Goal: Task Accomplishment & Management: Use online tool/utility

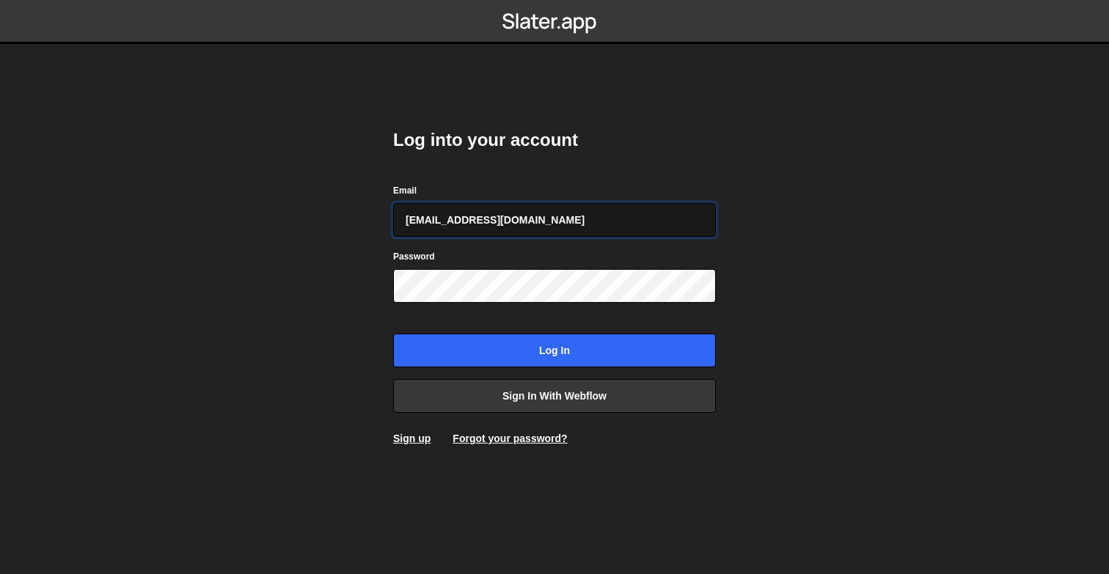
click at [535, 224] on input "daverajan4@gmail.com" at bounding box center [554, 220] width 323 height 34
type input "rajan@thevectorbox.com"
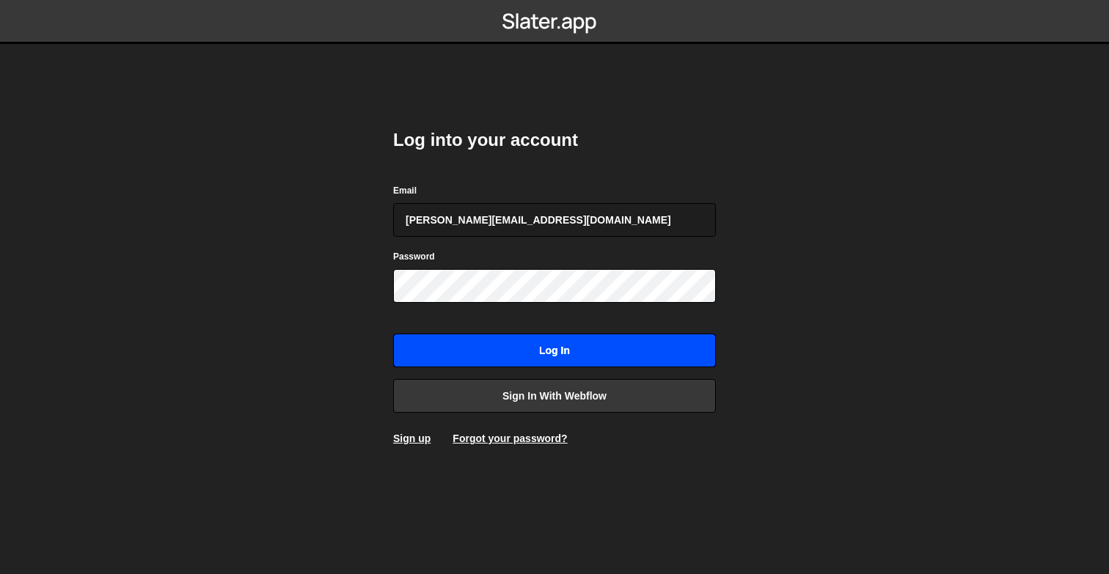
click at [544, 356] on input "Log in" at bounding box center [554, 351] width 323 height 34
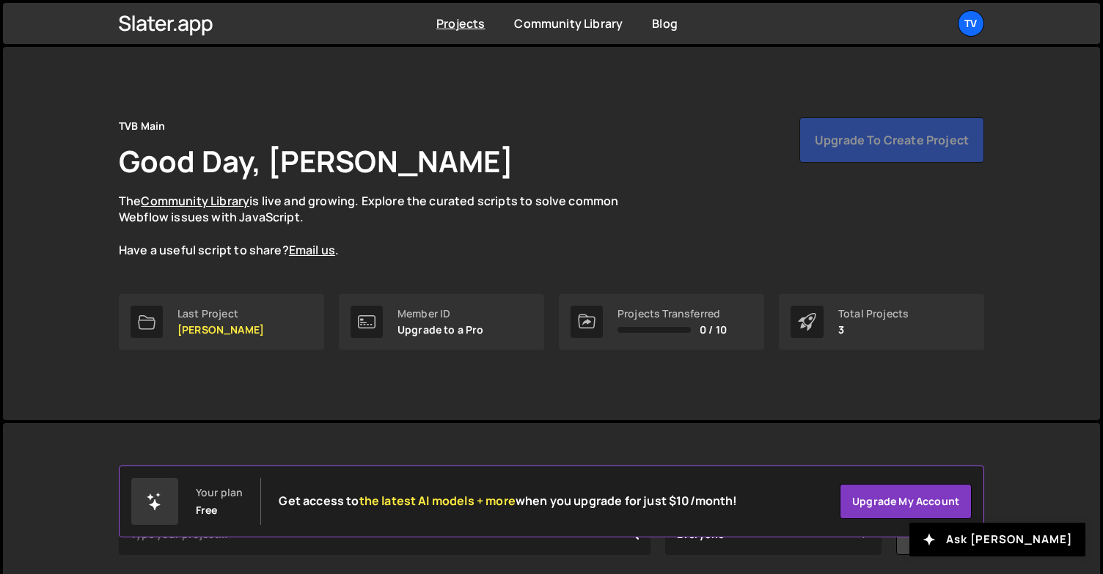
scroll to position [180, 0]
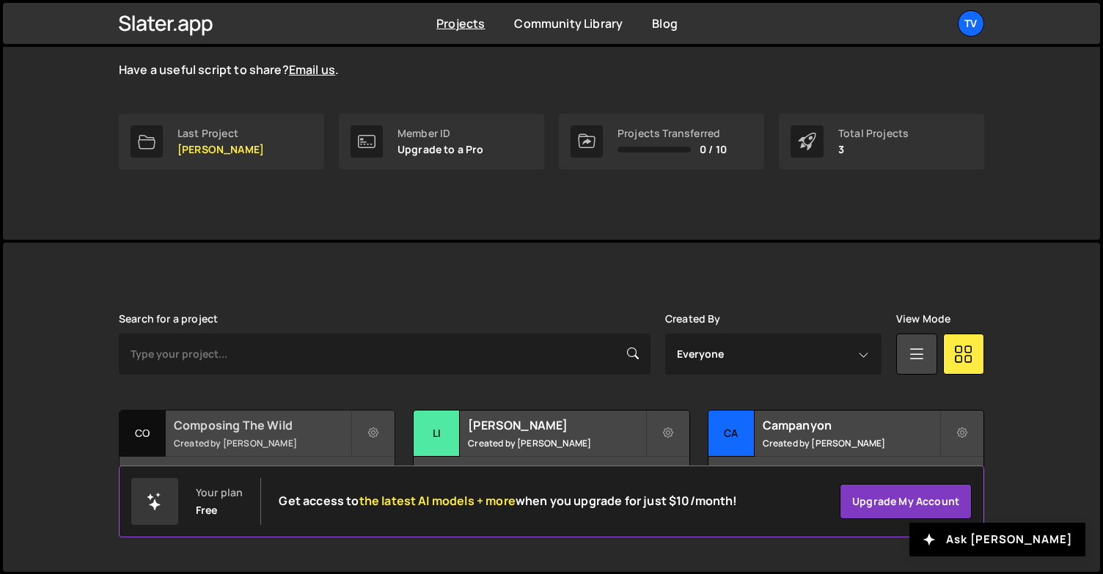
click at [241, 422] on h2 "Composing The Wild" at bounding box center [262, 425] width 177 height 16
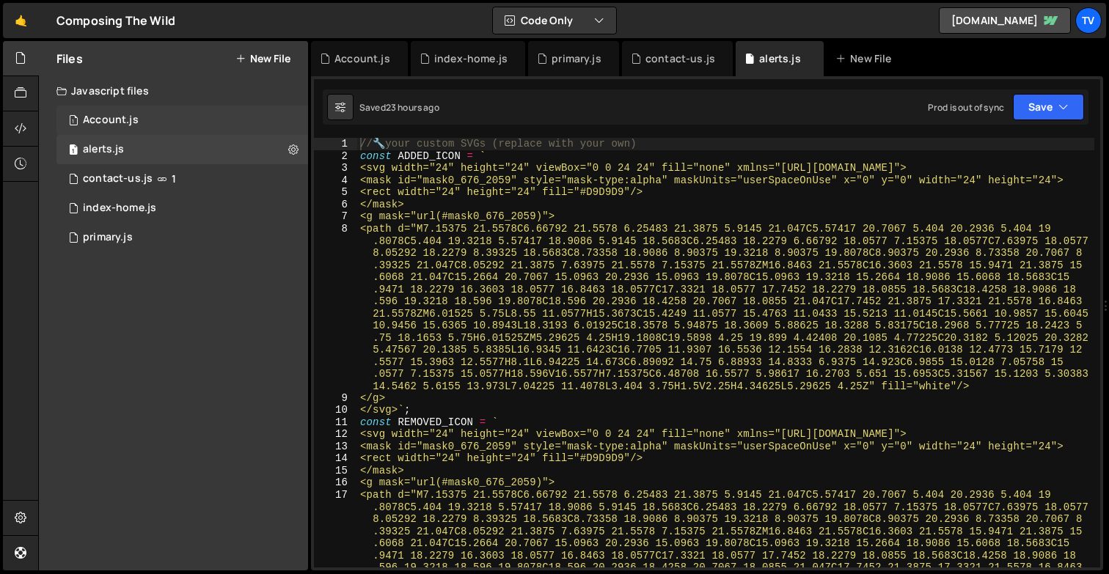
click at [136, 120] on div "Account.js" at bounding box center [111, 120] width 56 height 13
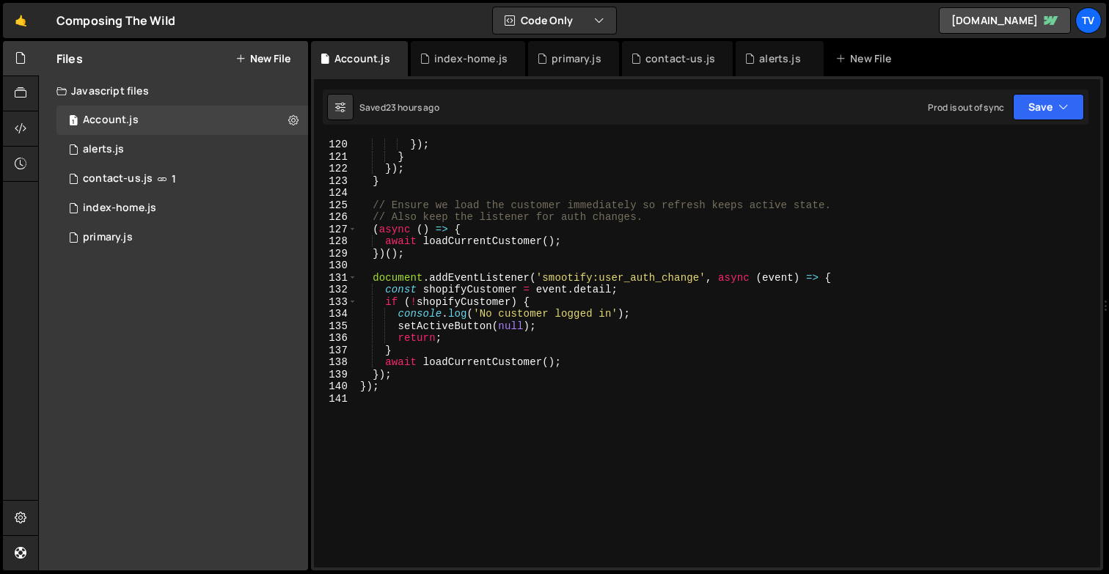
scroll to position [1524, 0]
click at [168, 153] on div "1 alerts.js 0" at bounding box center [182, 149] width 252 height 29
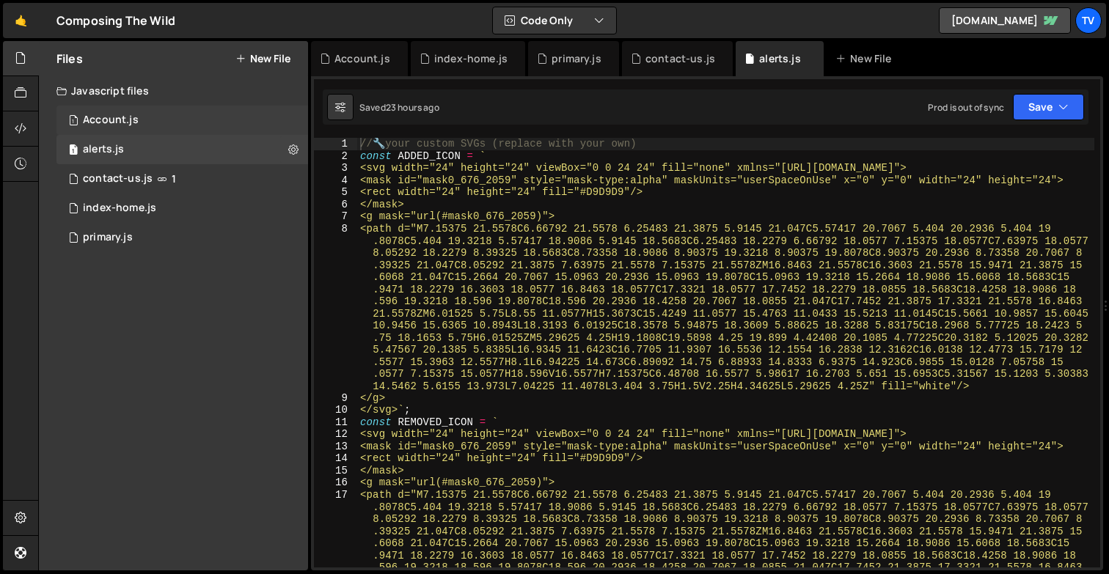
click at [186, 117] on div "1 Account.js 0" at bounding box center [182, 120] width 252 height 29
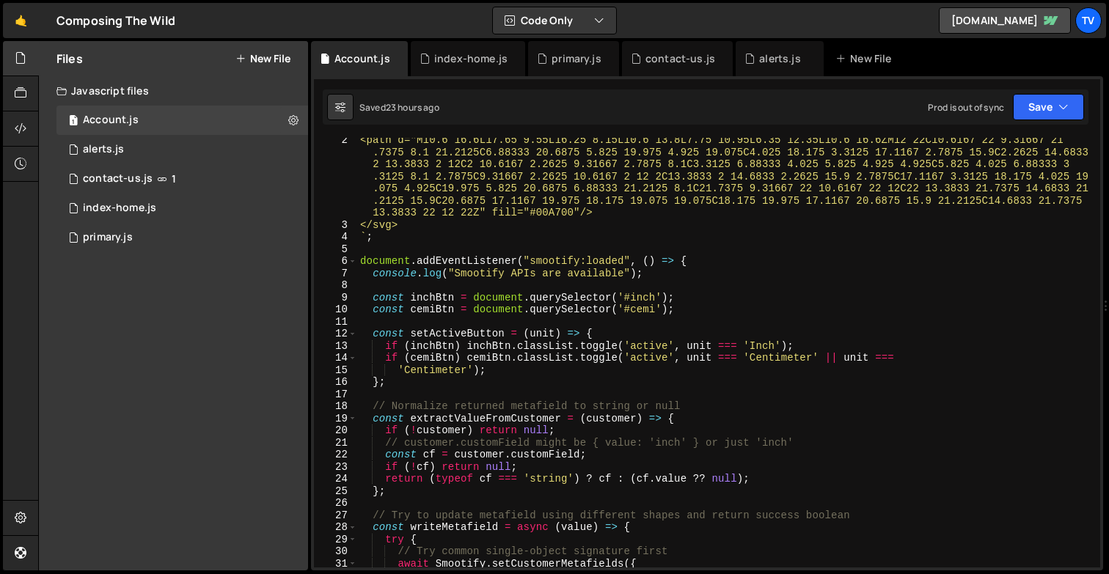
scroll to position [18, 0]
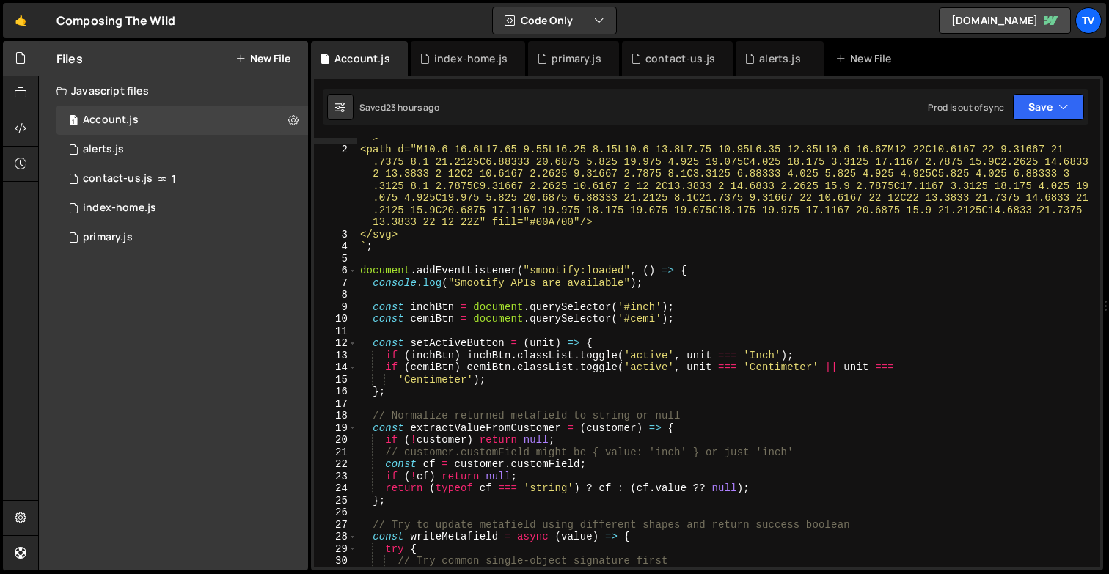
type textarea "};"
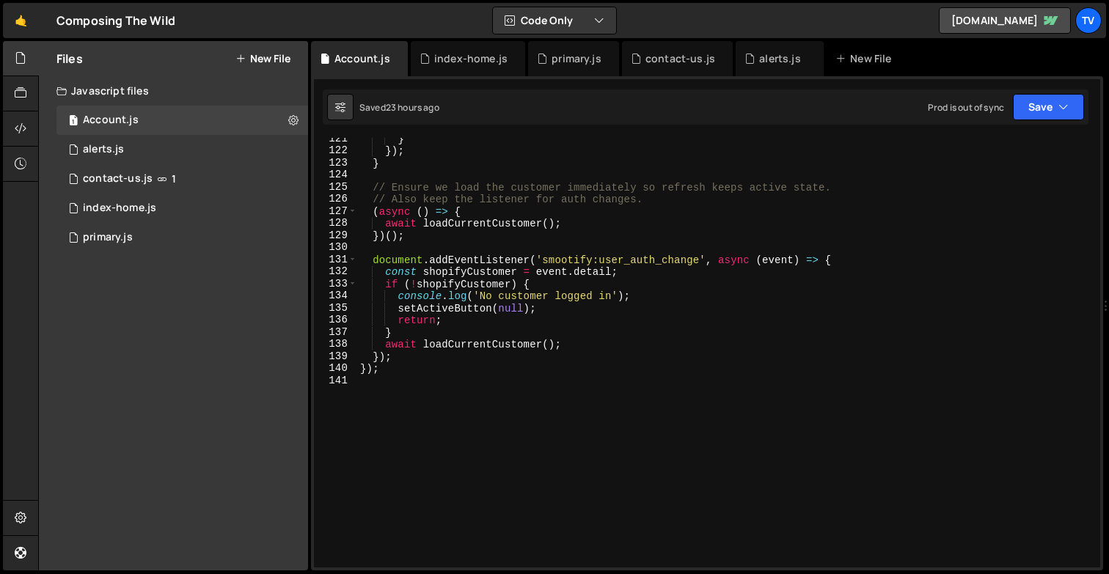
scroll to position [1570, 0]
